Goal: Task Accomplishment & Management: Complete application form

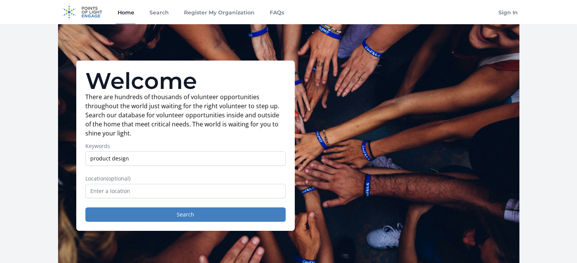
type input "product design"
click at [85, 208] on button "Search" at bounding box center [185, 215] width 200 height 14
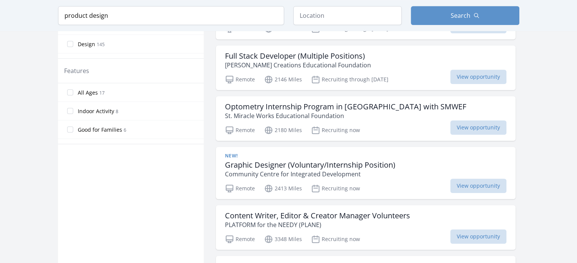
scroll to position [423, 0]
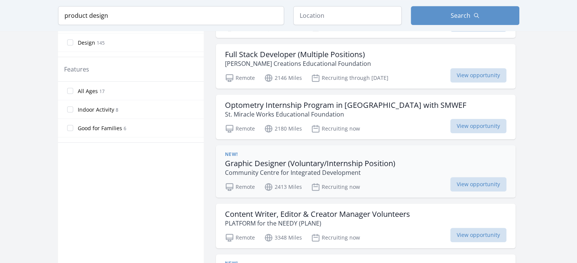
click at [367, 163] on h3 "Graphic Designer (Voluntary/Internship Position)" at bounding box center [310, 163] width 170 height 9
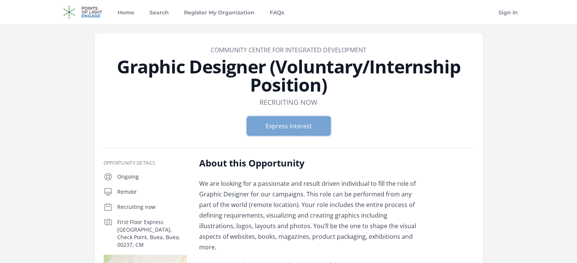
click at [295, 123] on button "Express Interest" at bounding box center [288, 126] width 83 height 19
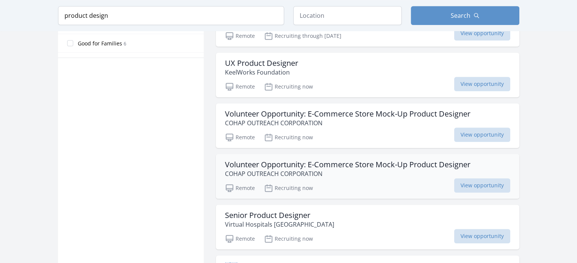
scroll to position [479, 0]
click at [337, 176] on p "COHAP OUTREACH CORPORATION" at bounding box center [347, 172] width 245 height 9
click at [321, 159] on h3 "Volunteer Opportunity: E-Commerce Store Mock-Up Product Designer" at bounding box center [347, 163] width 245 height 9
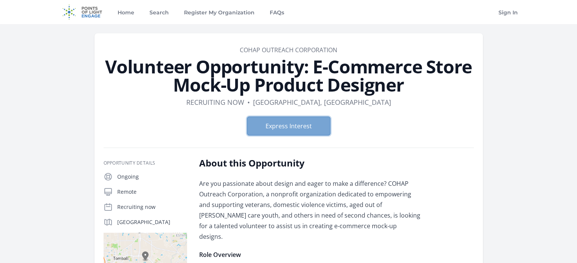
click at [288, 121] on button "Express Interest" at bounding box center [288, 126] width 83 height 19
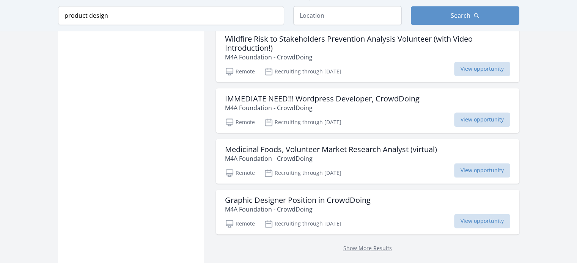
scroll to position [978, 0]
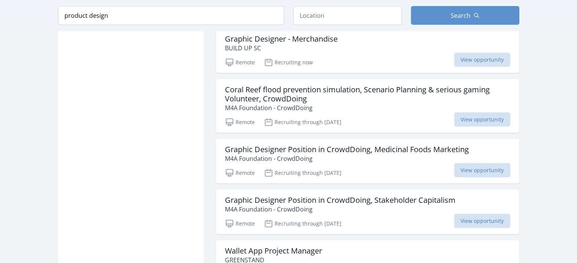
scroll to position [1900, 0]
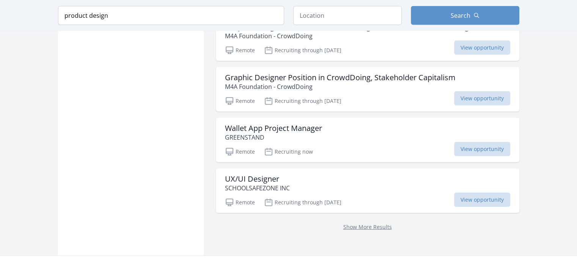
scroll to position [2033, 0]
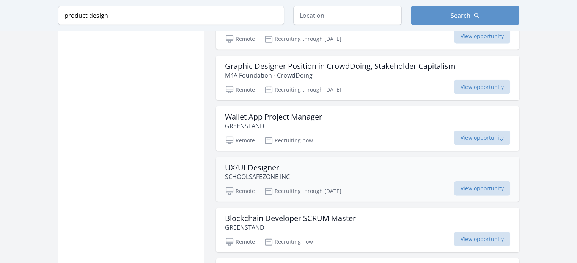
click at [265, 163] on h3 "UX/UI Designer" at bounding box center [257, 167] width 65 height 9
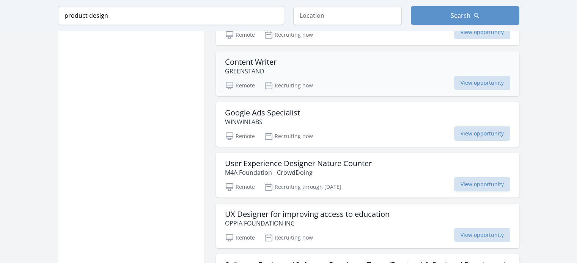
scroll to position [2683, 0]
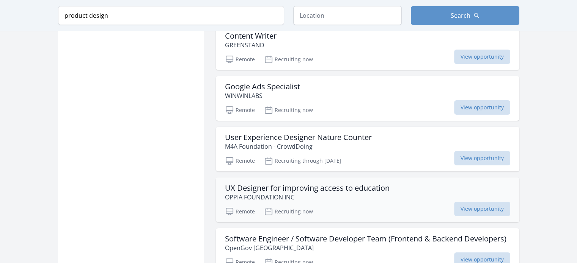
click at [303, 184] on h3 "UX Designer for improving access to education" at bounding box center [307, 188] width 165 height 9
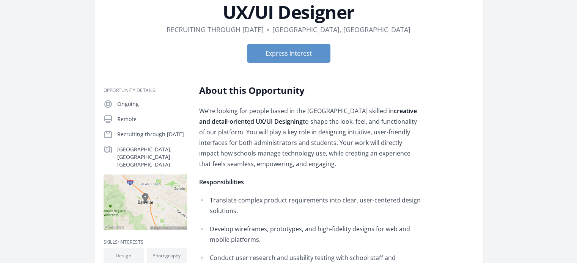
scroll to position [55, 0]
click at [293, 59] on button "Express Interest" at bounding box center [288, 53] width 83 height 19
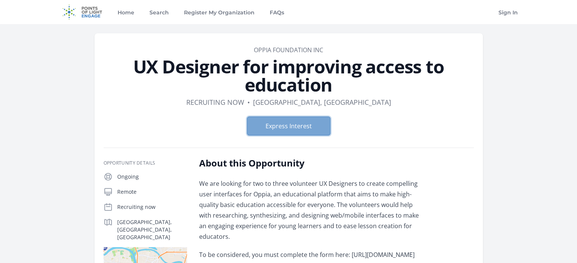
click at [262, 127] on button "Express Interest" at bounding box center [288, 126] width 83 height 19
